Goal: Task Accomplishment & Management: Use online tool/utility

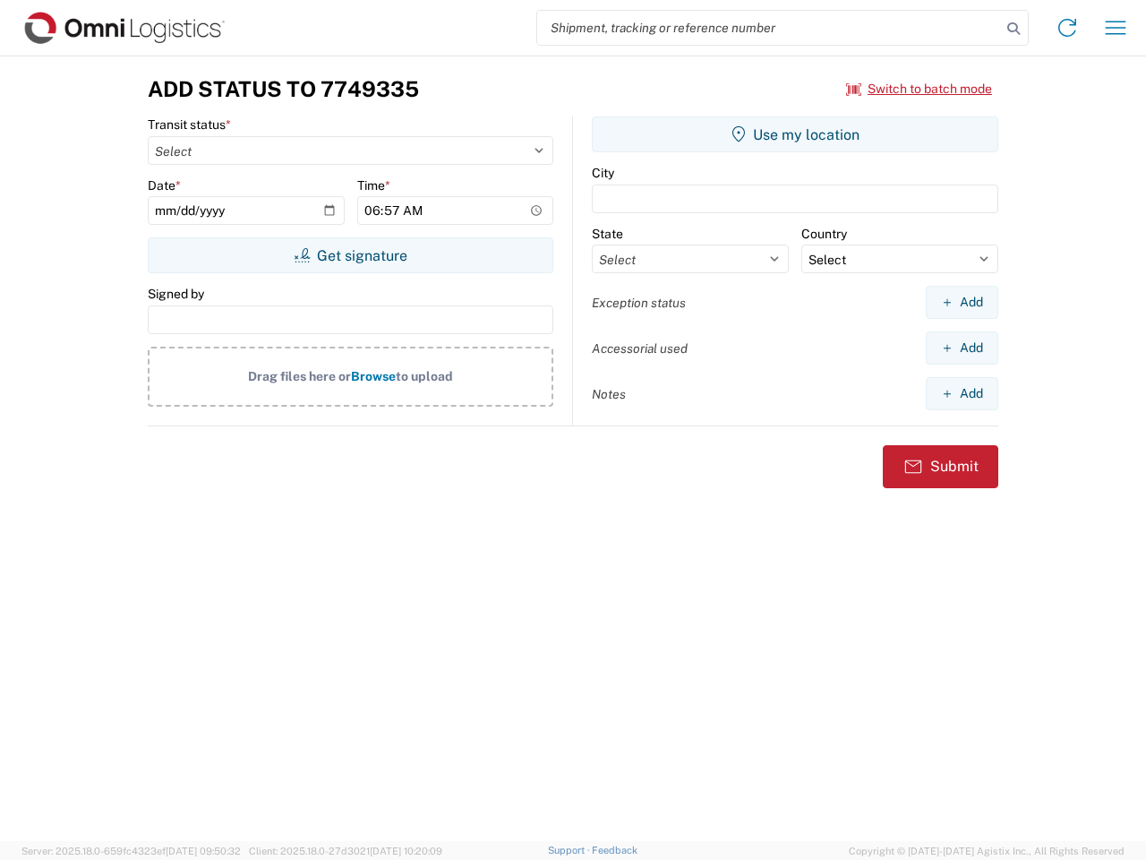
click at [769, 28] on input "search" at bounding box center [769, 28] width 464 height 34
click at [1014, 29] on icon at bounding box center [1013, 28] width 25 height 25
click at [1067, 28] on icon at bounding box center [1067, 27] width 29 height 29
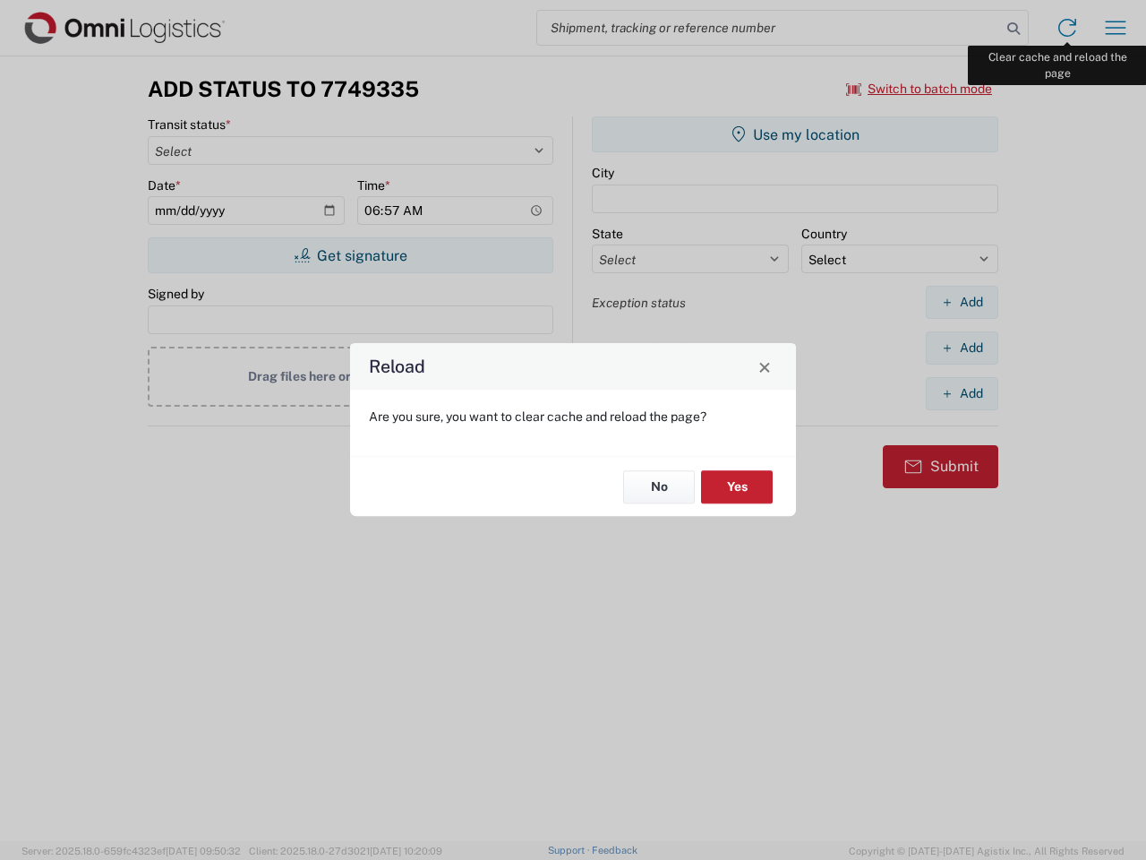
click at [1116, 28] on div "Reload Are you sure, you want to clear cache and reload the page? No Yes" at bounding box center [573, 430] width 1146 height 860
click at [920, 89] on div "Reload Are you sure, you want to clear cache and reload the page? No Yes" at bounding box center [573, 430] width 1146 height 860
click at [350, 255] on div "Reload Are you sure, you want to clear cache and reload the page? No Yes" at bounding box center [573, 430] width 1146 height 860
click at [795, 134] on div "Reload Are you sure, you want to clear cache and reload the page? No Yes" at bounding box center [573, 430] width 1146 height 860
click at [962, 302] on div "Reload Are you sure, you want to clear cache and reload the page? No Yes" at bounding box center [573, 430] width 1146 height 860
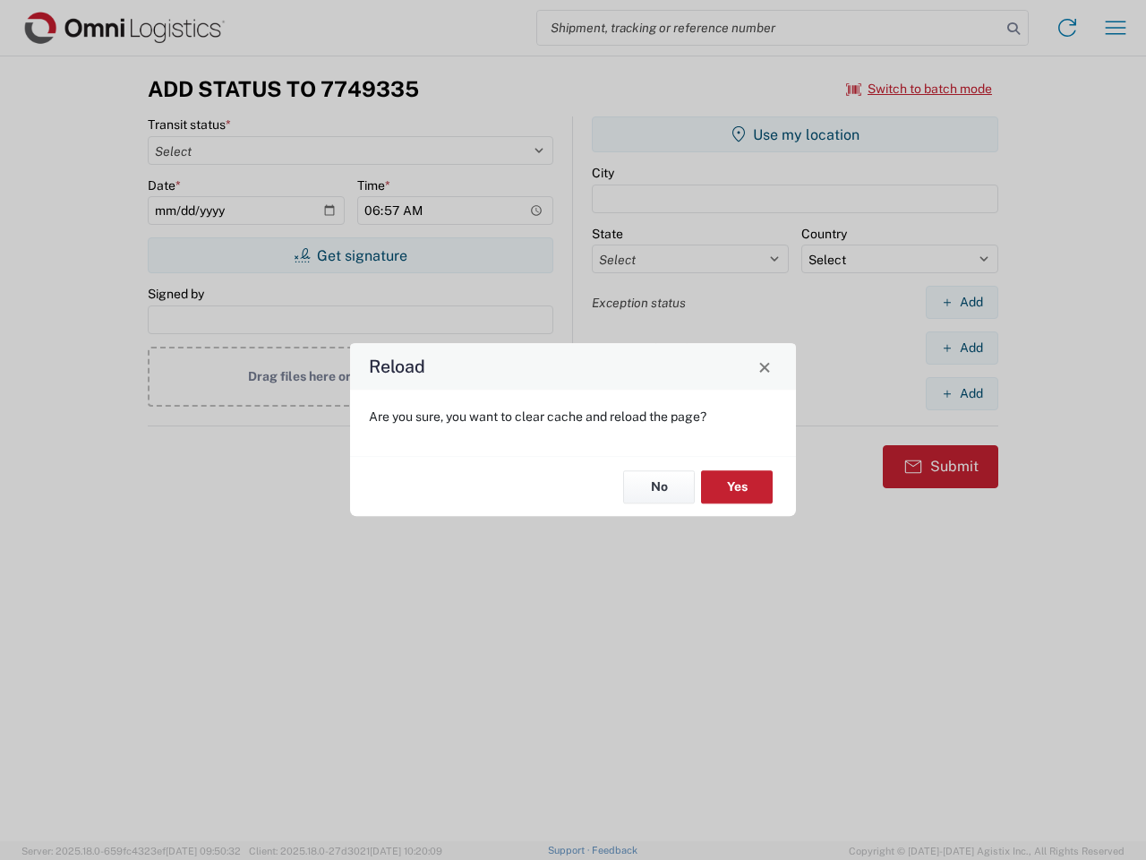
click at [962, 347] on div "Reload Are you sure, you want to clear cache and reload the page? No Yes" at bounding box center [573, 430] width 1146 height 860
click at [962, 393] on div "Reload Are you sure, you want to clear cache and reload the page? No Yes" at bounding box center [573, 430] width 1146 height 860
